Goal: Task Accomplishment & Management: Use online tool/utility

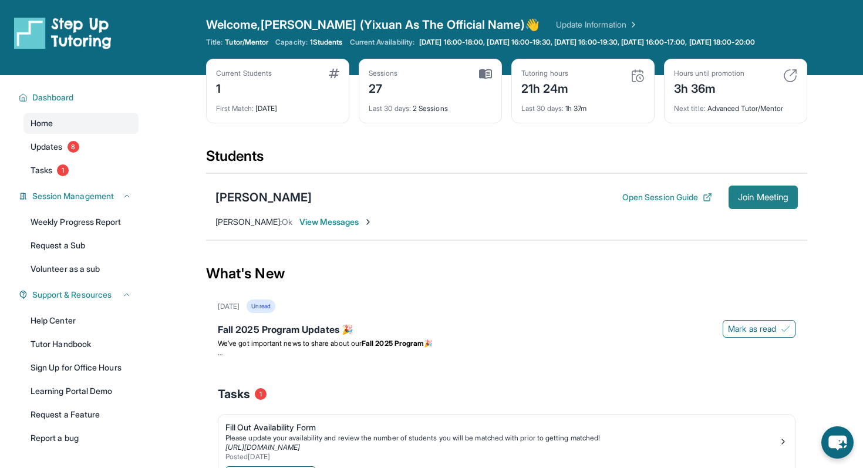
click at [759, 197] on button "Join Meeting" at bounding box center [763, 197] width 69 height 23
click at [767, 201] on span "Join Meeting" at bounding box center [763, 197] width 50 height 7
click at [761, 209] on button "Join Meeting" at bounding box center [763, 197] width 69 height 23
click at [750, 201] on span "Join Meeting" at bounding box center [763, 197] width 50 height 7
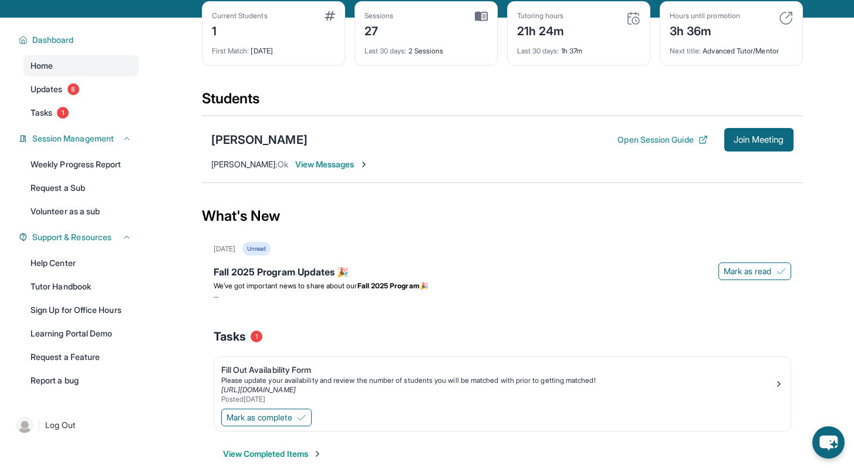
scroll to position [61, 0]
